Goal: Obtain resource: Download file/media

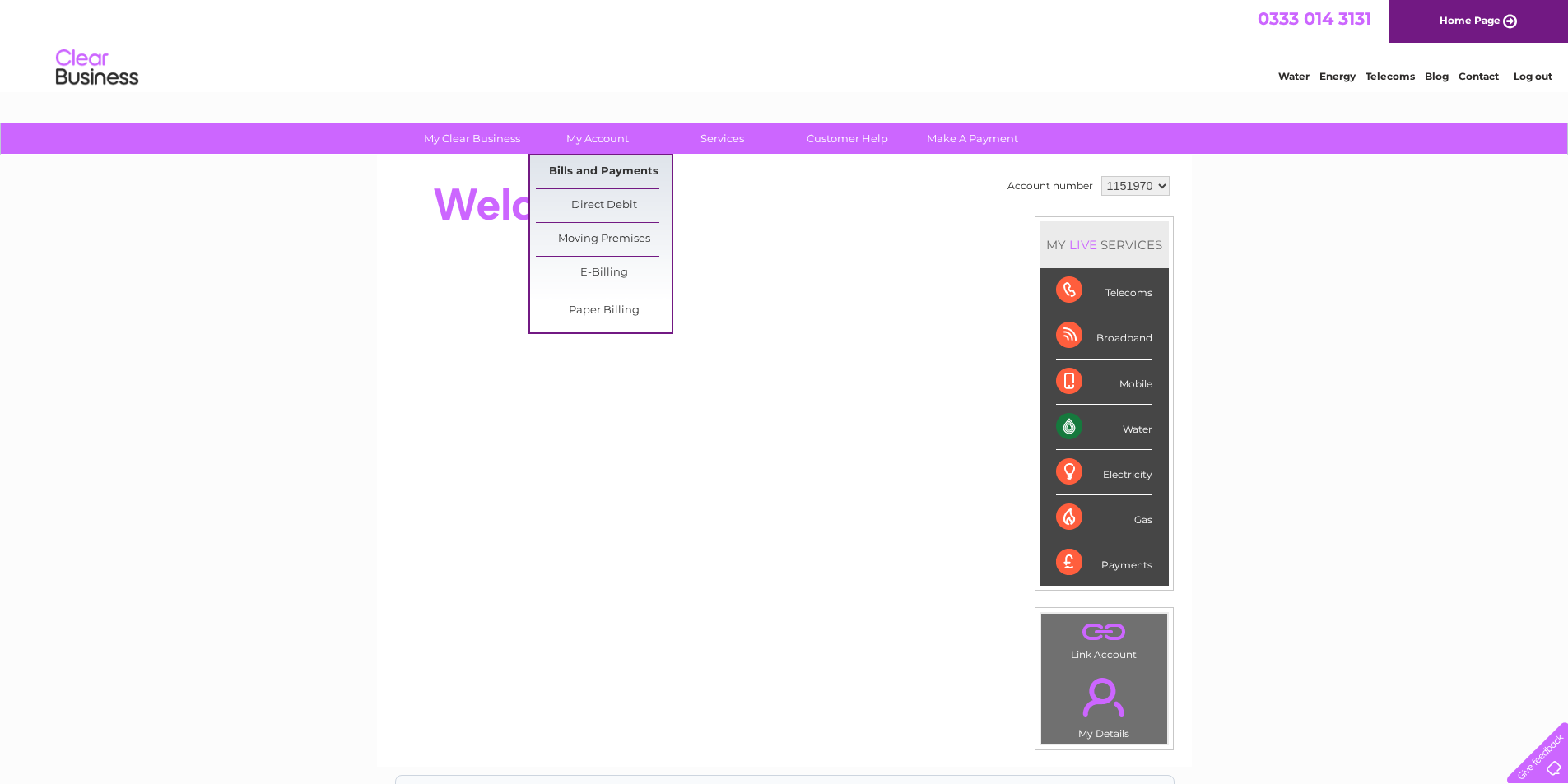
click at [587, 173] on link "Bills and Payments" at bounding box center [604, 172] width 136 height 33
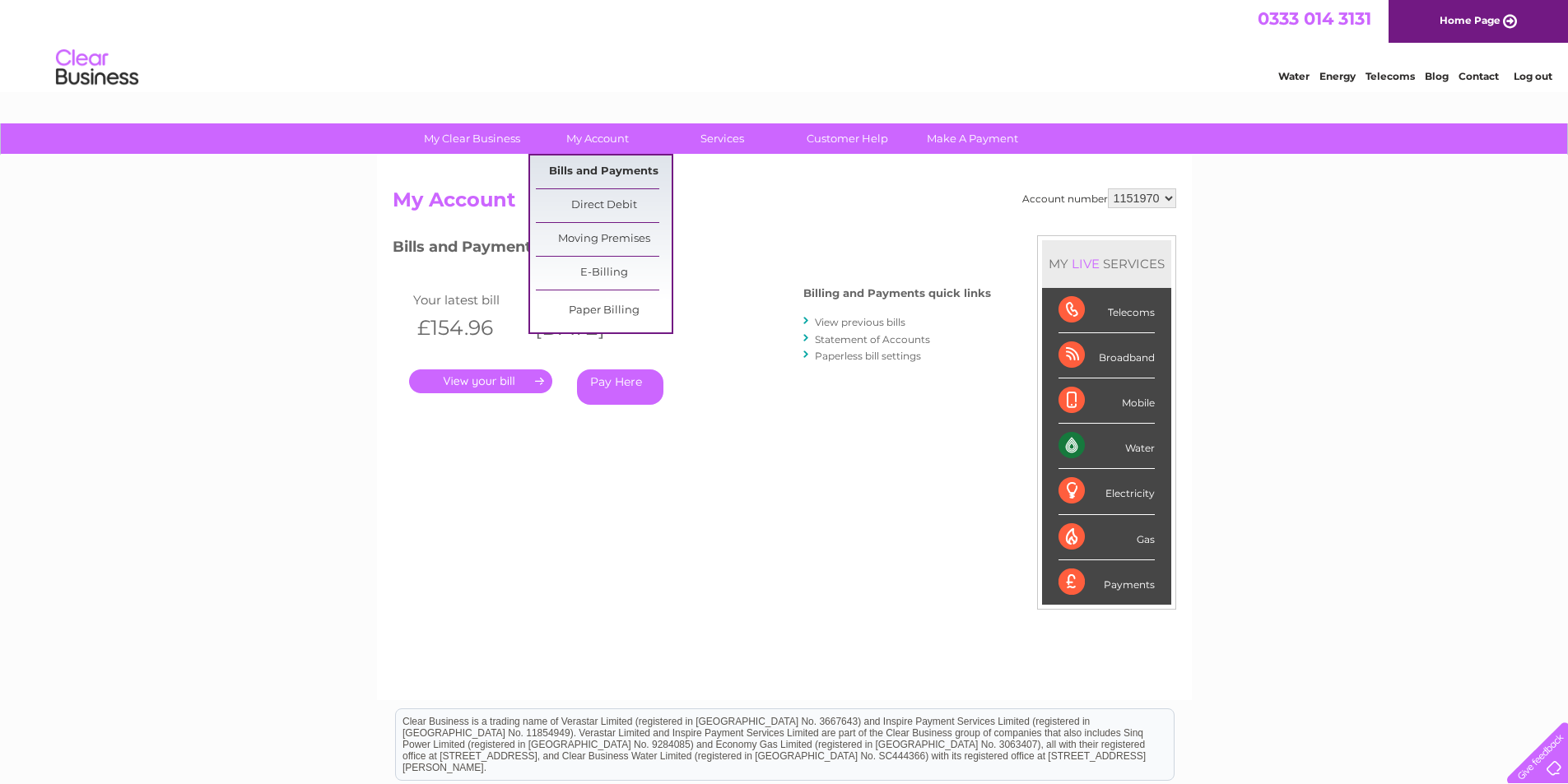
click at [621, 180] on link "Bills and Payments" at bounding box center [604, 172] width 136 height 33
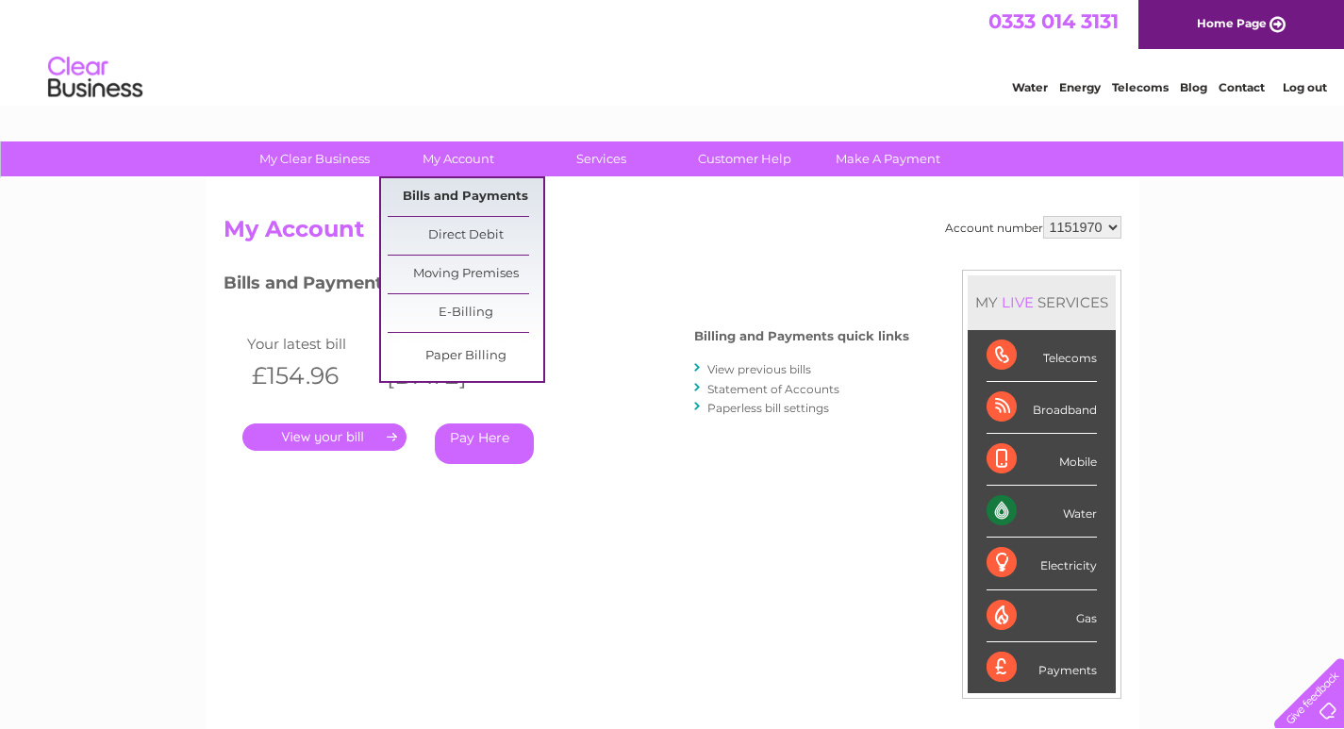
click at [463, 199] on link "Bills and Payments" at bounding box center [466, 197] width 156 height 38
click at [462, 194] on link "Bills and Payments" at bounding box center [466, 197] width 156 height 38
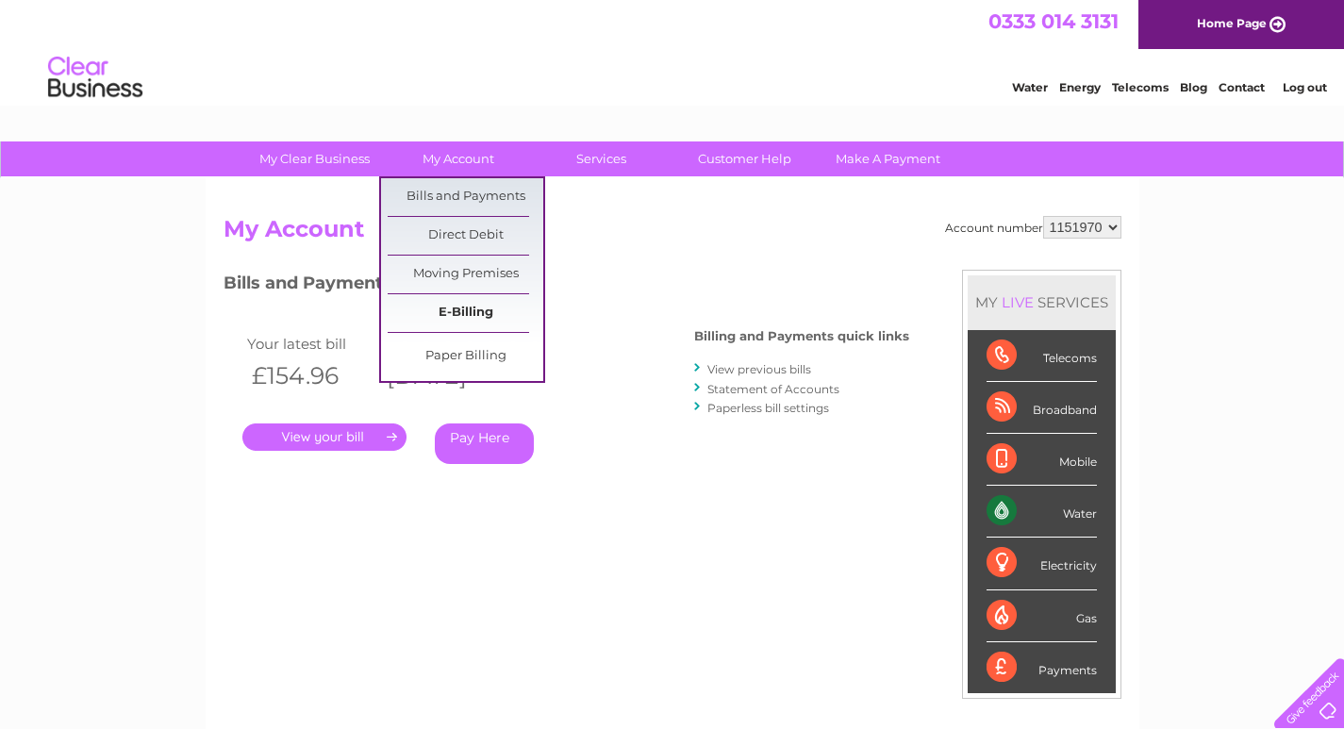
click at [457, 317] on link "E-Billing" at bounding box center [466, 313] width 156 height 38
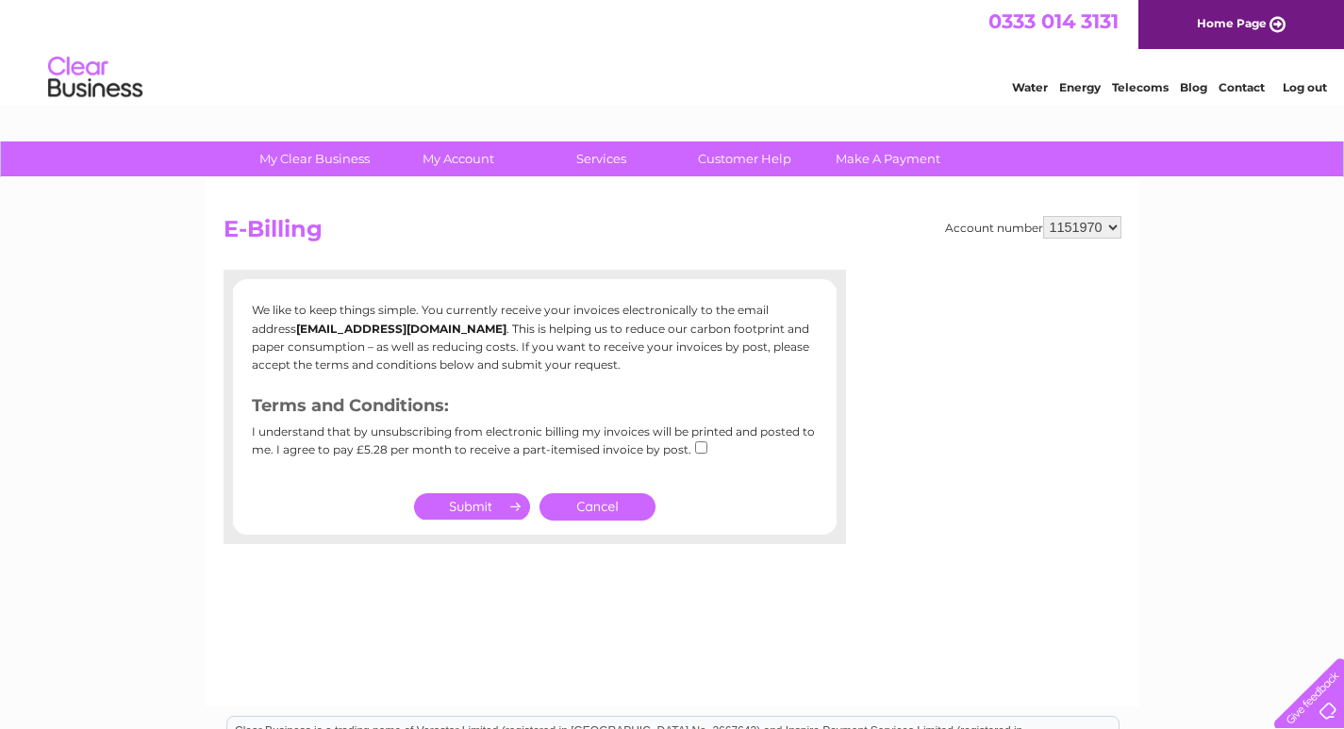
scroll to position [1, 0]
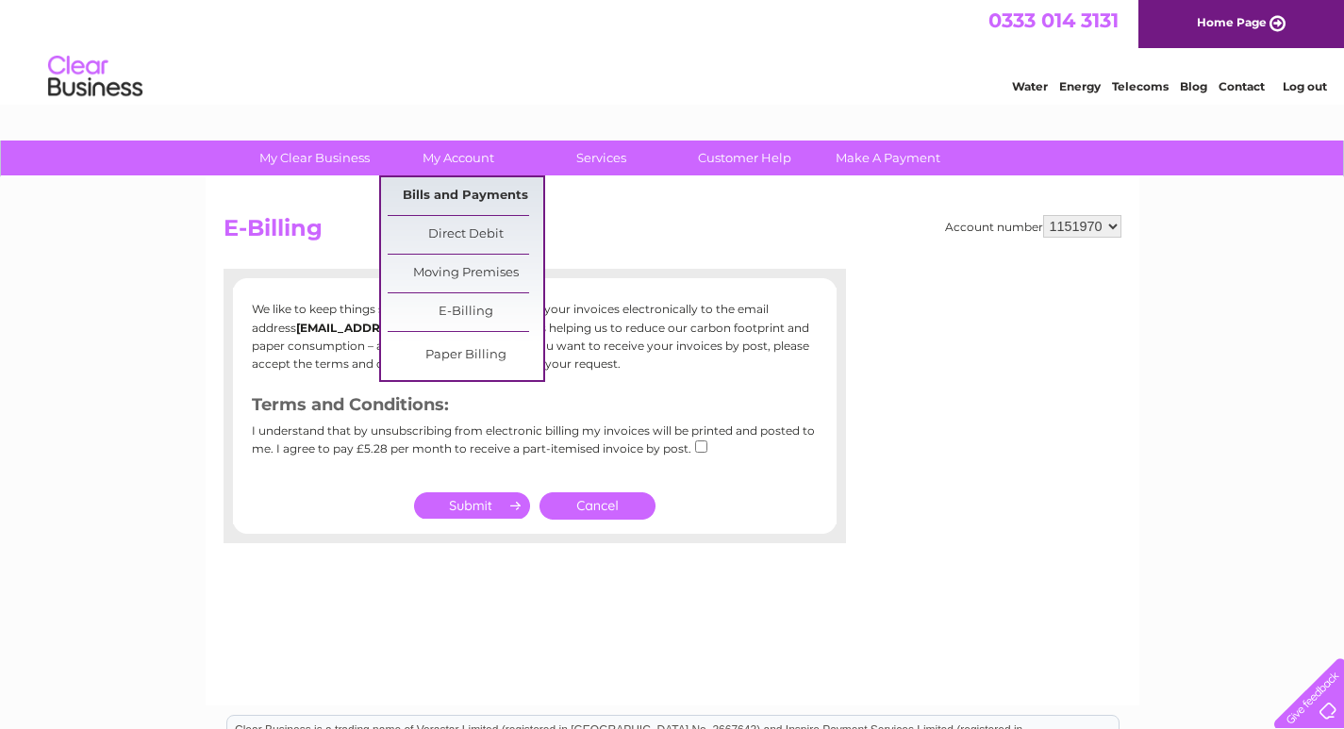
click at [468, 191] on link "Bills and Payments" at bounding box center [466, 196] width 156 height 38
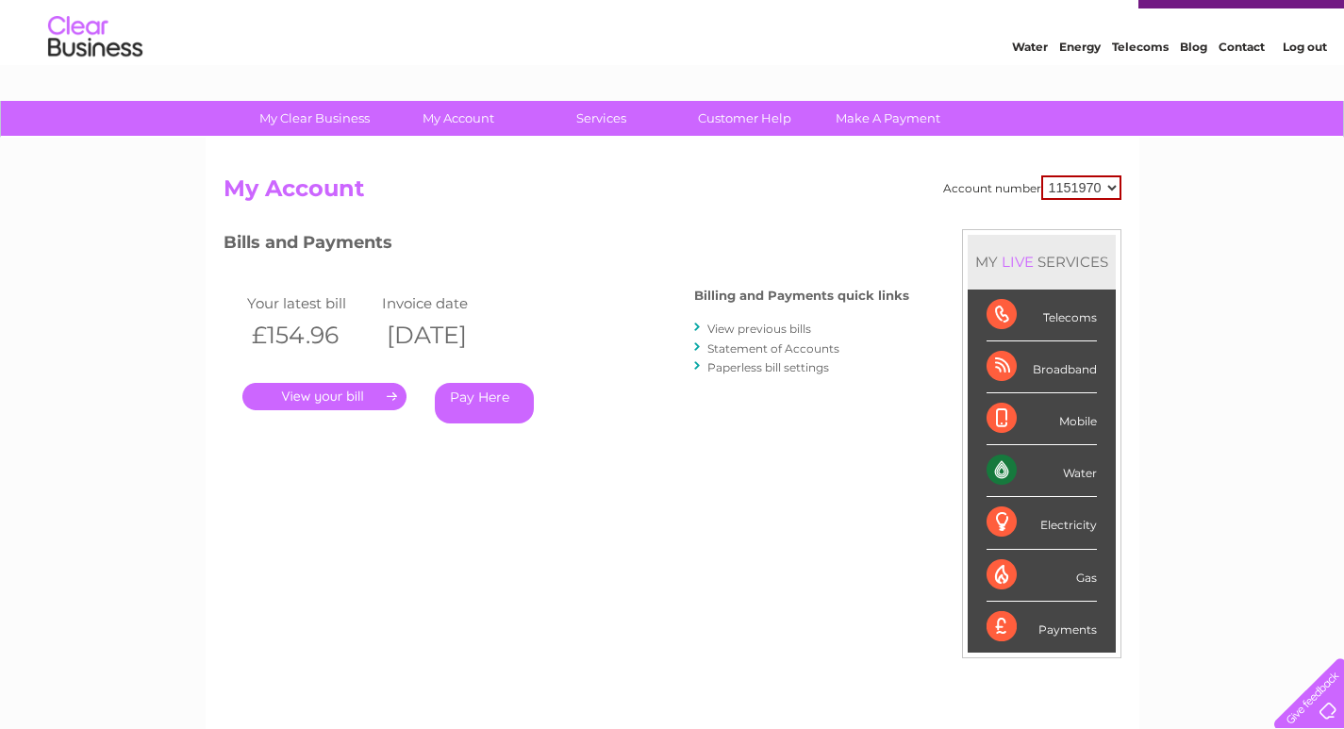
scroll to position [37, 0]
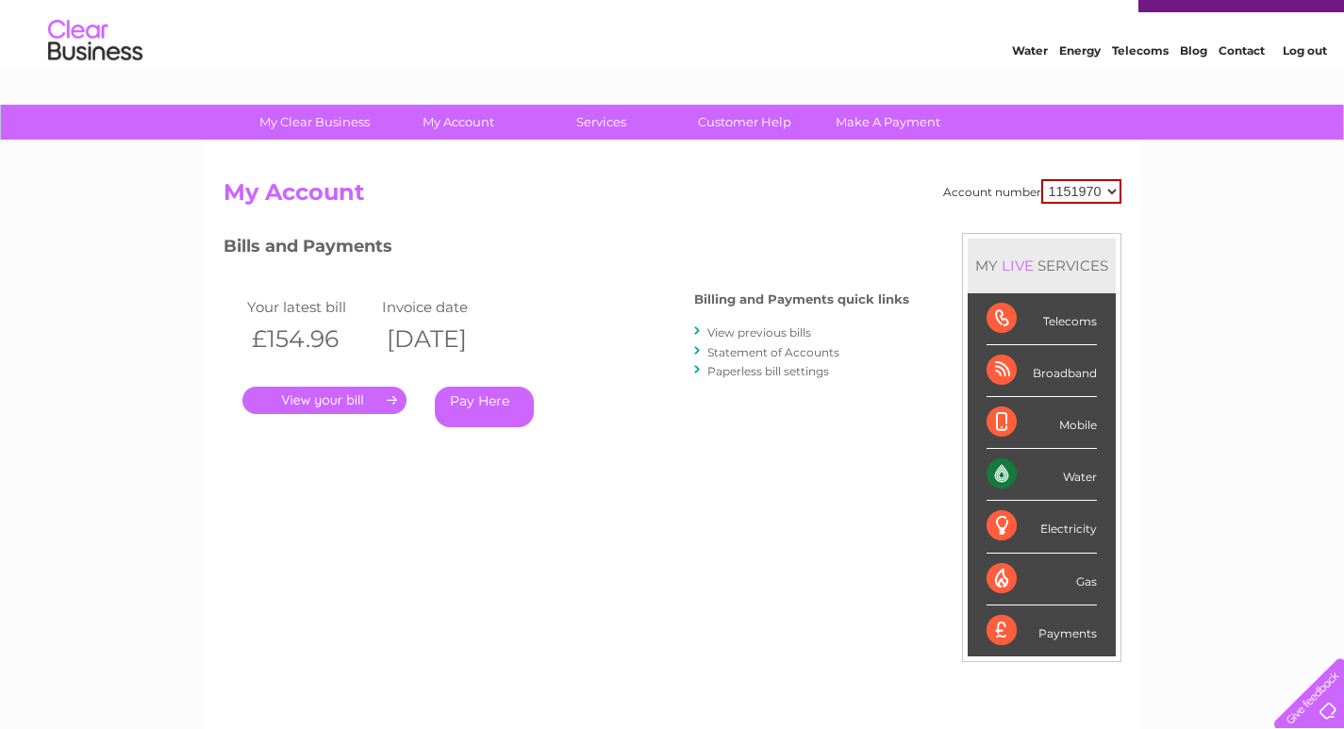
click at [347, 405] on link "." at bounding box center [324, 400] width 164 height 27
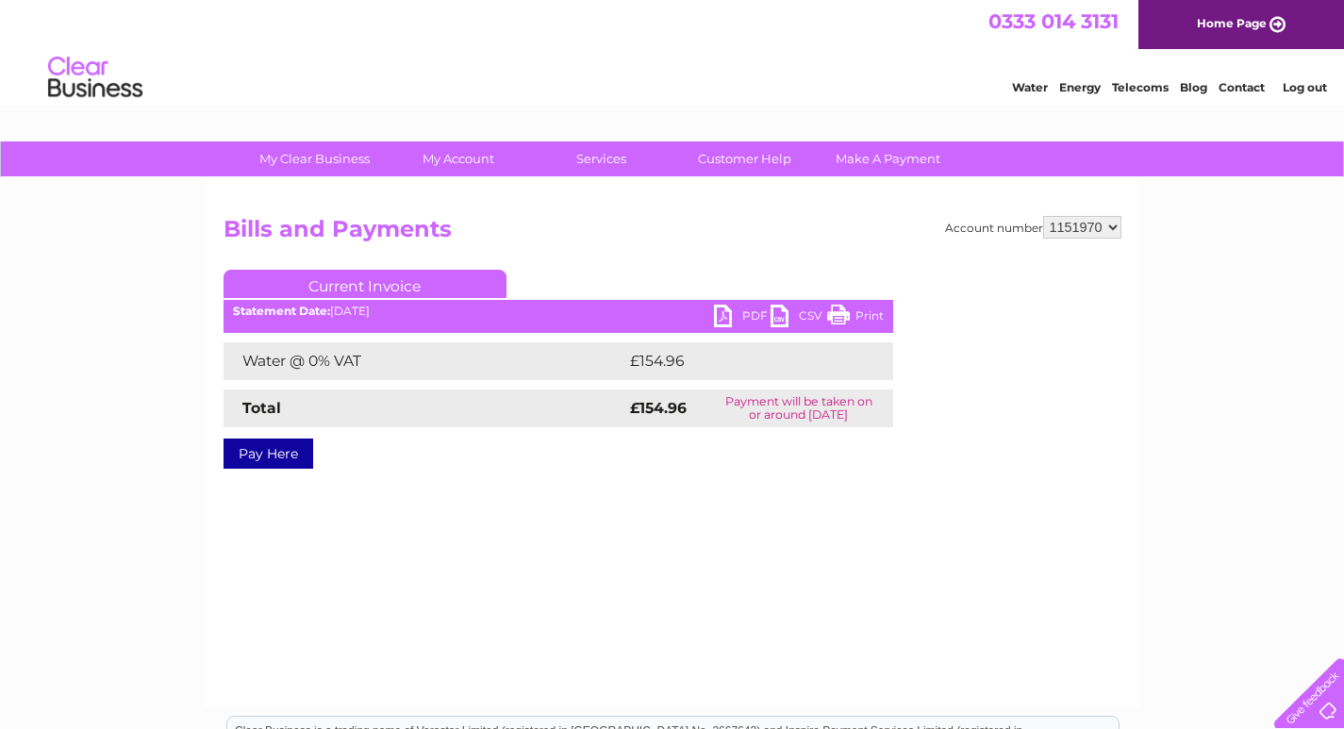
click at [738, 322] on link "PDF" at bounding box center [742, 318] width 57 height 27
